Goal: Task Accomplishment & Management: Manage account settings

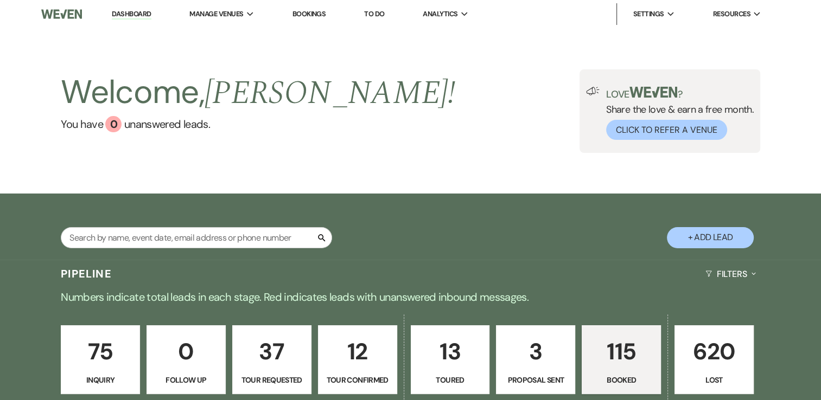
click at [115, 10] on link "Dashboard" at bounding box center [131, 14] width 39 height 10
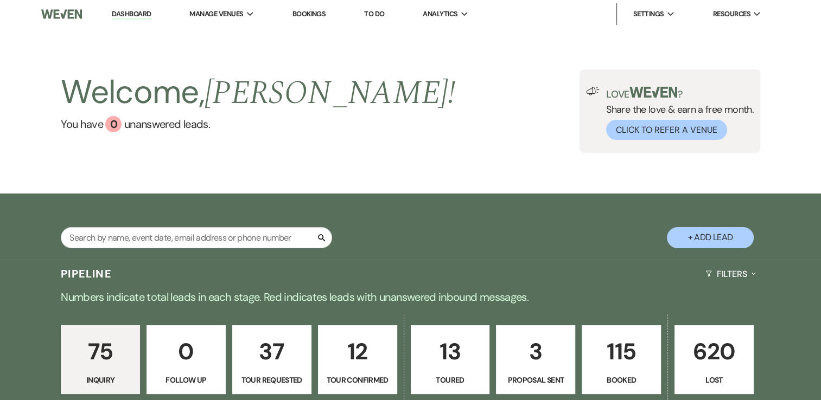
click at [641, 363] on p "115" at bounding box center [621, 352] width 65 height 36
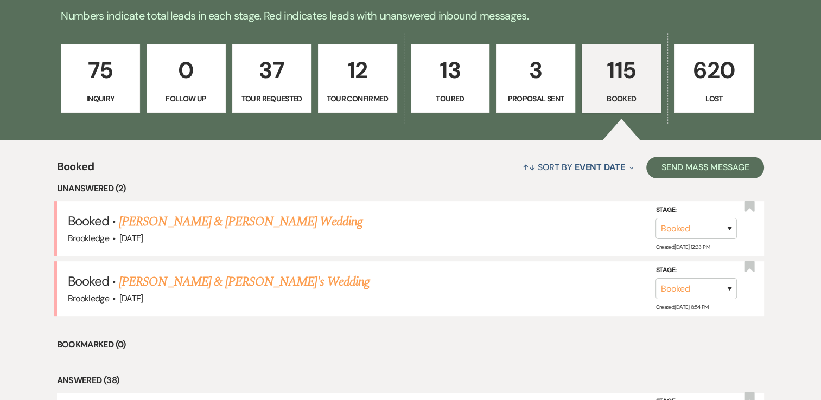
scroll to position [146, 0]
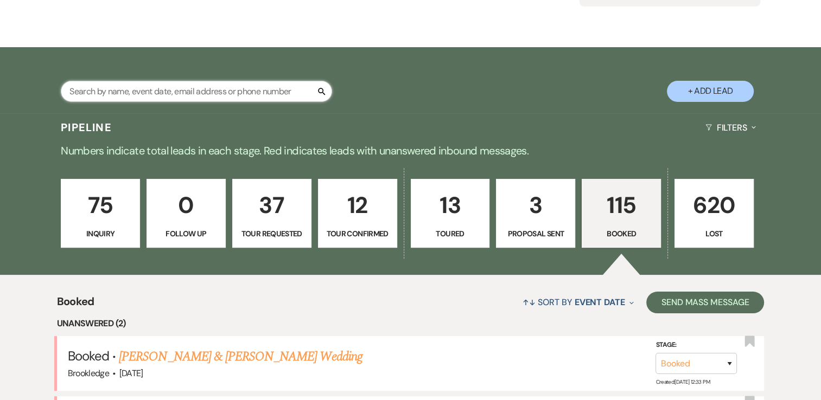
click at [178, 88] on input "text" at bounding box center [196, 91] width 271 height 21
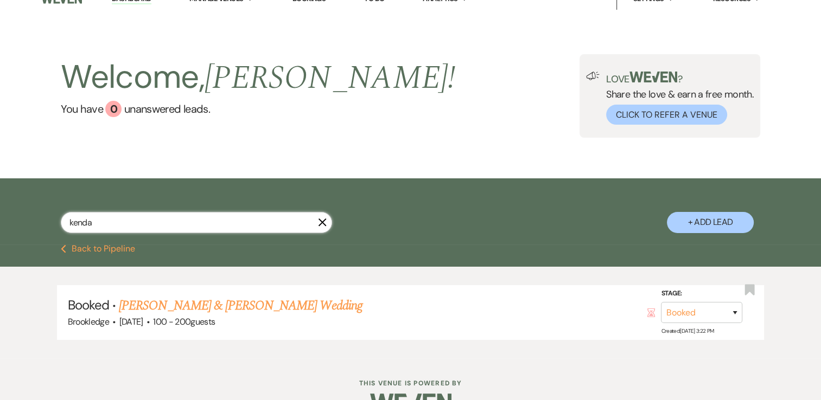
scroll to position [43, 0]
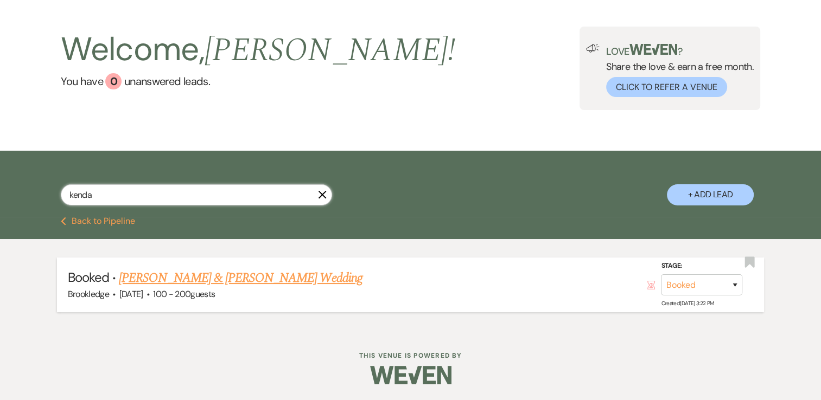
type input "kenda"
click at [254, 278] on link "[PERSON_NAME] & [PERSON_NAME] Wedding" at bounding box center [240, 278] width 243 height 20
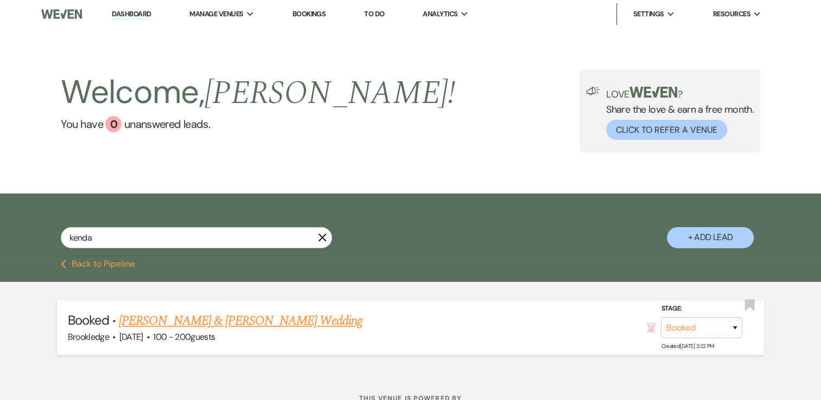
select select "5"
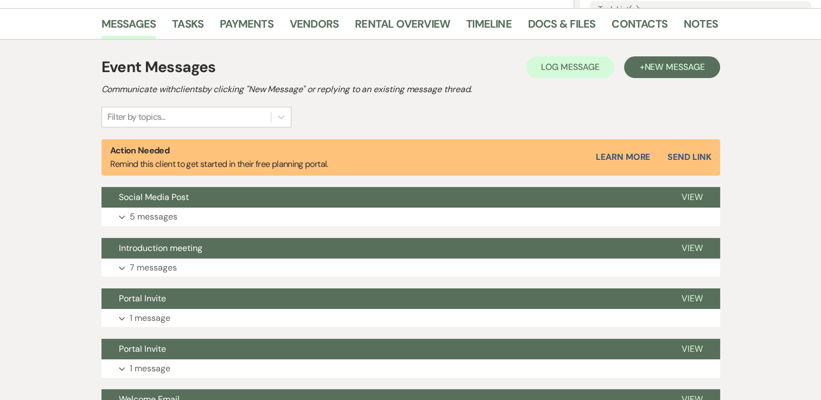
scroll to position [295, 0]
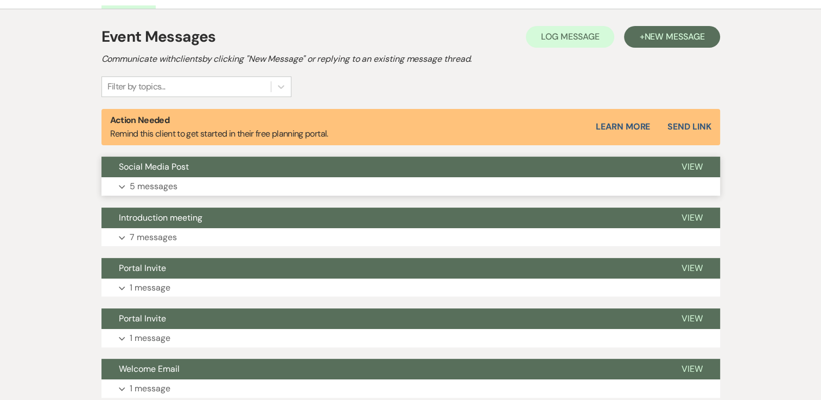
click at [152, 183] on p "5 messages" at bounding box center [154, 187] width 48 height 14
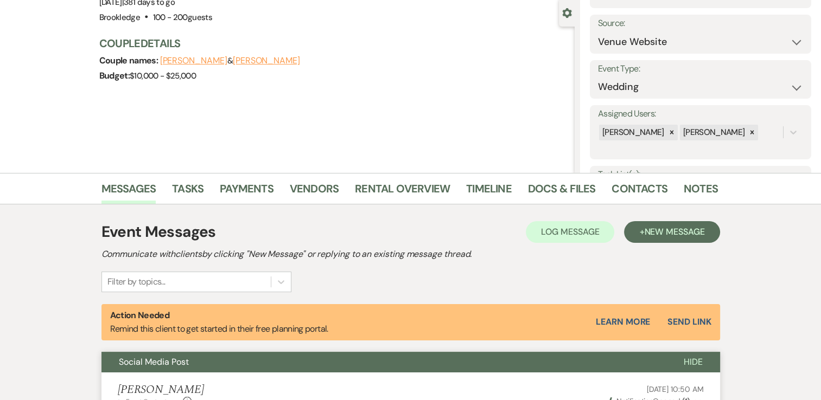
scroll to position [0, 0]
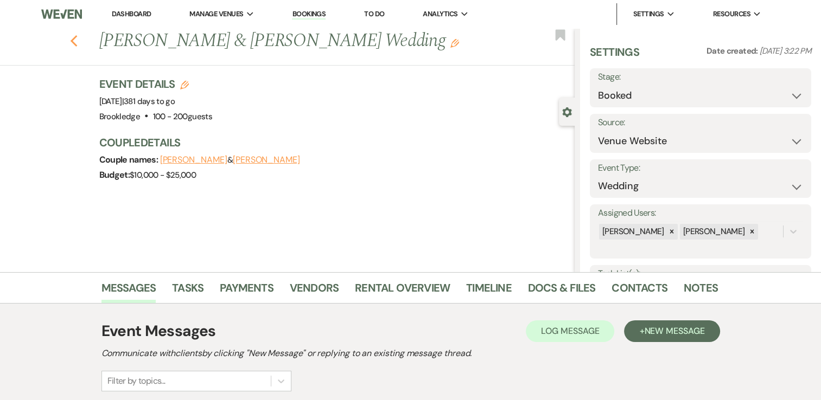
click at [78, 40] on icon "Previous" at bounding box center [74, 41] width 8 height 13
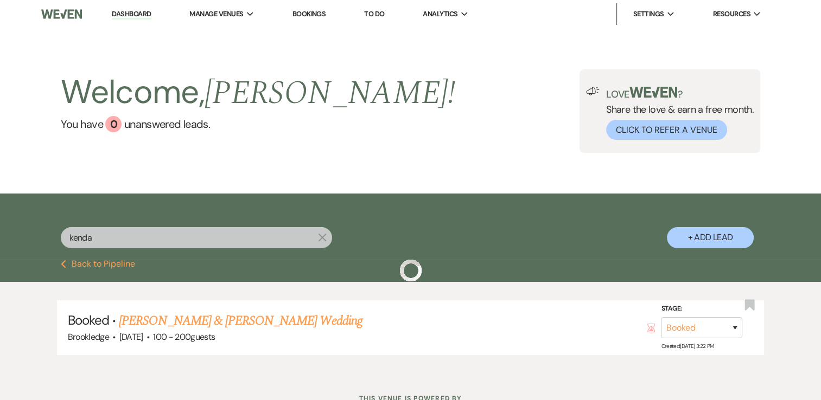
scroll to position [43, 0]
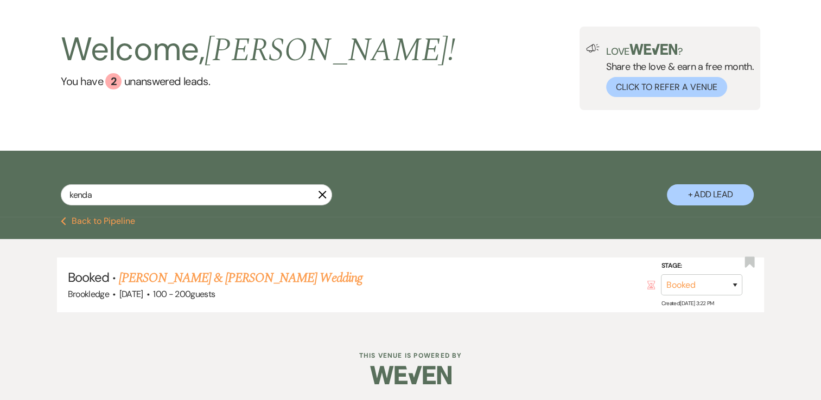
click at [325, 191] on icon "X" at bounding box center [322, 194] width 9 height 9
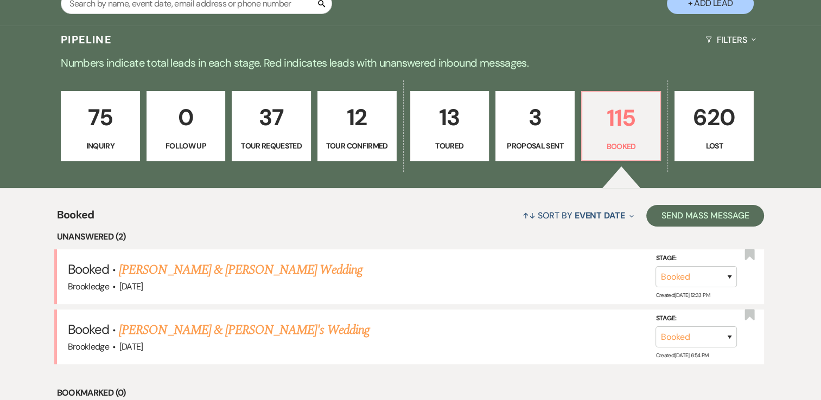
scroll to position [239, 0]
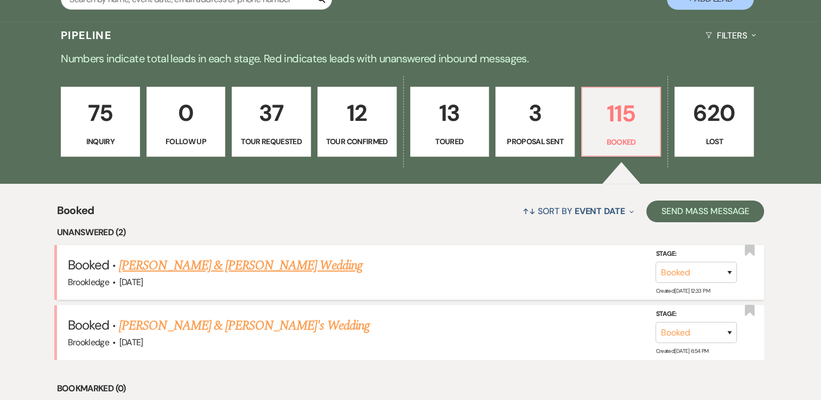
click at [259, 258] on link "[PERSON_NAME] & [PERSON_NAME] Wedding" at bounding box center [240, 266] width 243 height 20
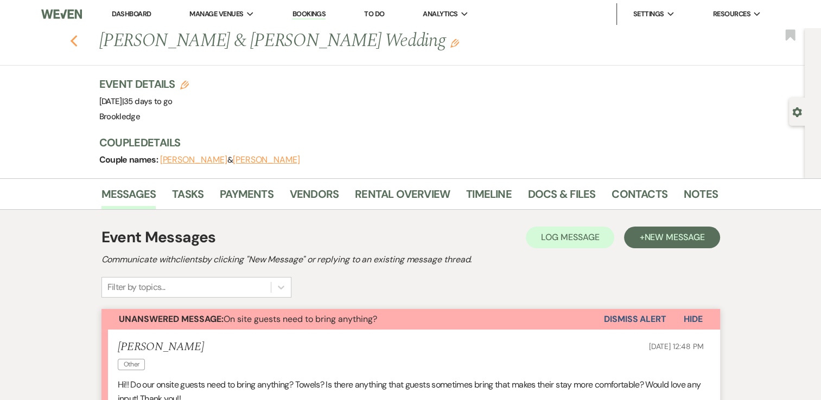
click at [78, 41] on icon "Previous" at bounding box center [74, 41] width 8 height 13
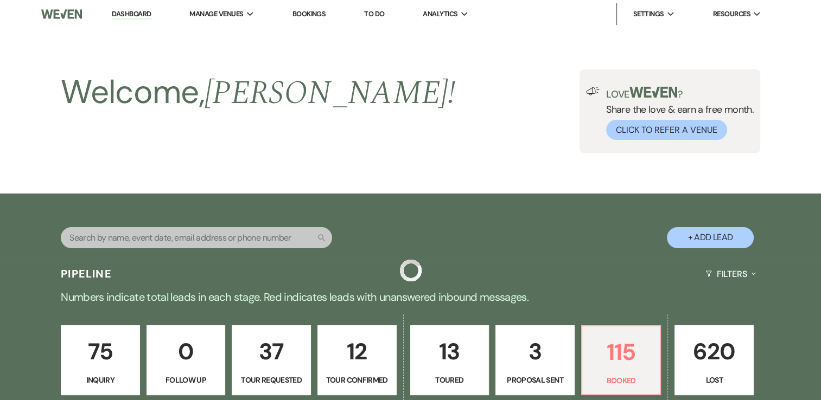
scroll to position [239, 0]
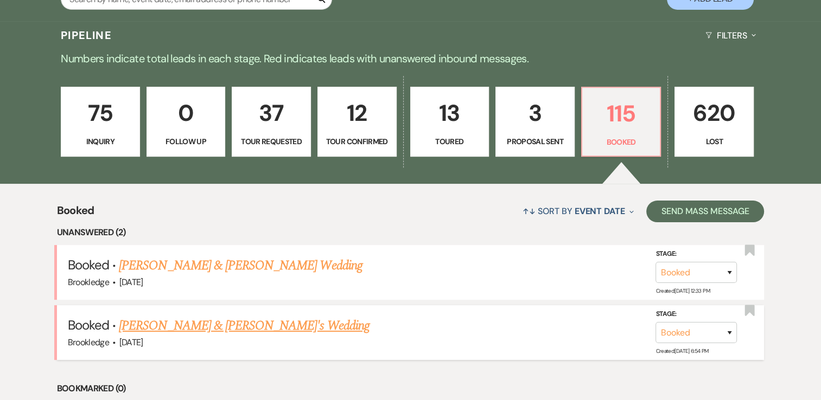
click at [178, 320] on link "[PERSON_NAME] & [PERSON_NAME]'s Wedding" at bounding box center [244, 326] width 251 height 20
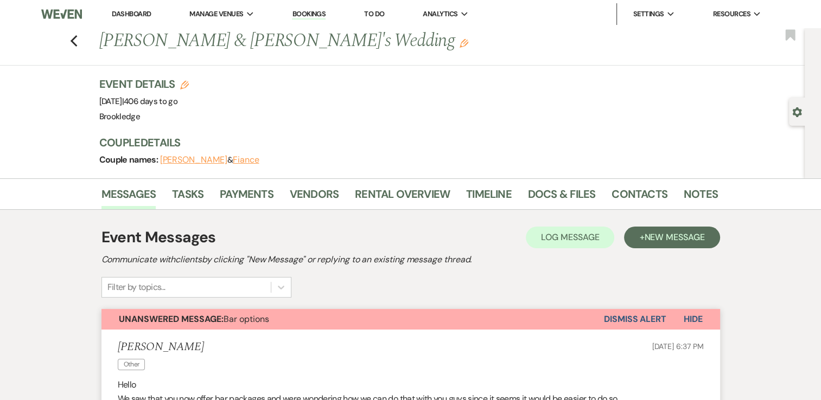
click at [82, 39] on div "Previous [PERSON_NAME] & [PERSON_NAME]'s Wedding Edit Bookmark" at bounding box center [400, 46] width 810 height 37
click at [73, 38] on div "Previous [PERSON_NAME] & [PERSON_NAME]'s Wedding Edit Bookmark" at bounding box center [400, 46] width 810 height 37
click at [77, 38] on use "button" at bounding box center [73, 41] width 7 height 12
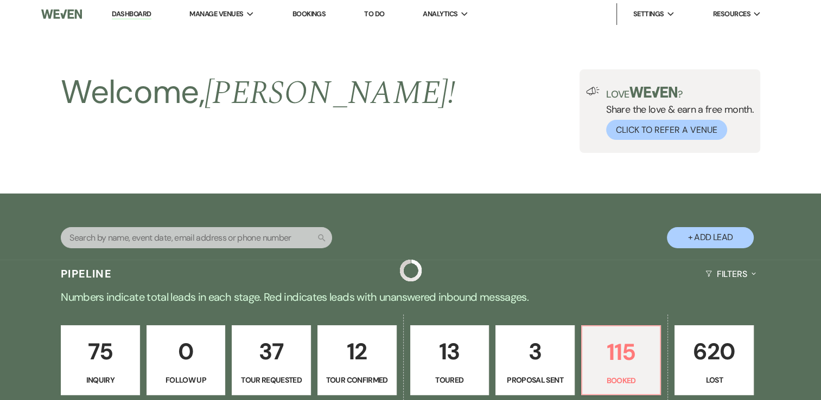
scroll to position [239, 0]
